Goal: Find specific page/section: Find specific page/section

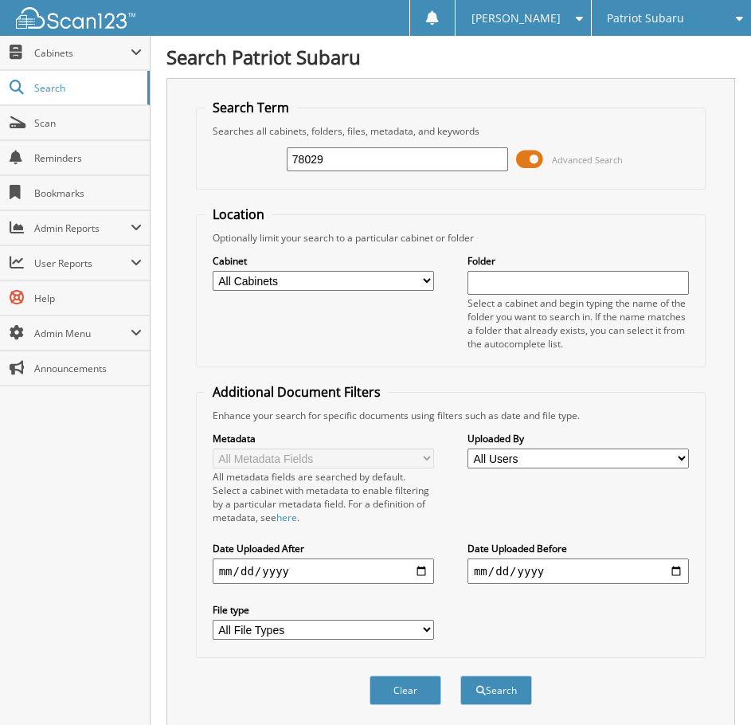
drag, startPoint x: 369, startPoint y: 158, endPoint x: 253, endPoint y: 174, distance: 117.3
click at [253, 174] on div "78029 Advanced Search" at bounding box center [451, 159] width 493 height 43
type input "12821"
click at [460, 675] on button "Search" at bounding box center [496, 689] width 72 height 29
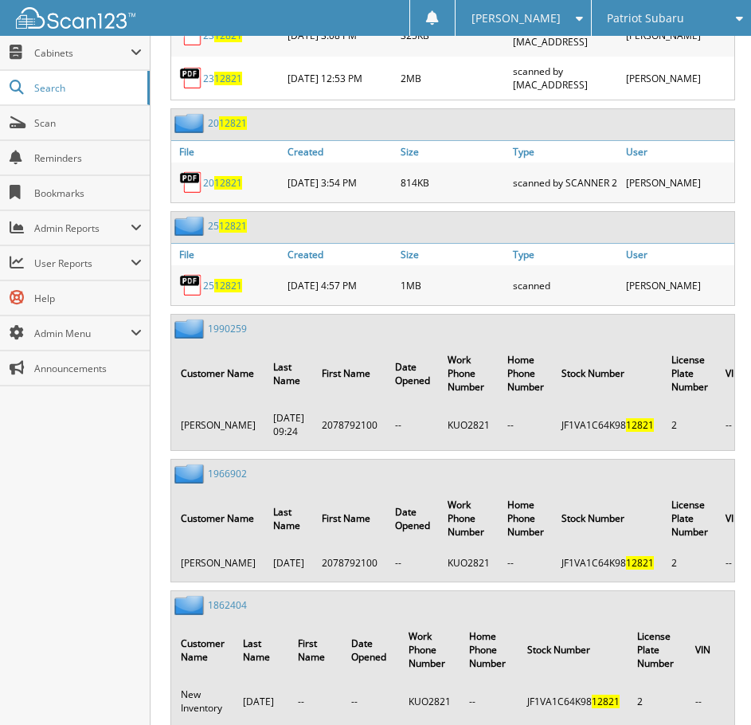
scroll to position [876, 0]
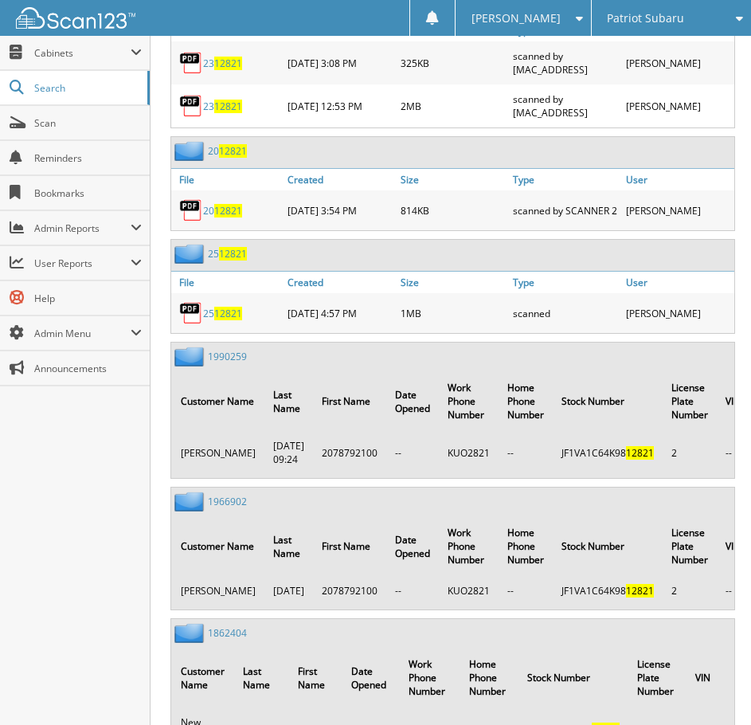
click at [234, 315] on span "12821" at bounding box center [228, 314] width 28 height 14
